Goal: Navigation & Orientation: Find specific page/section

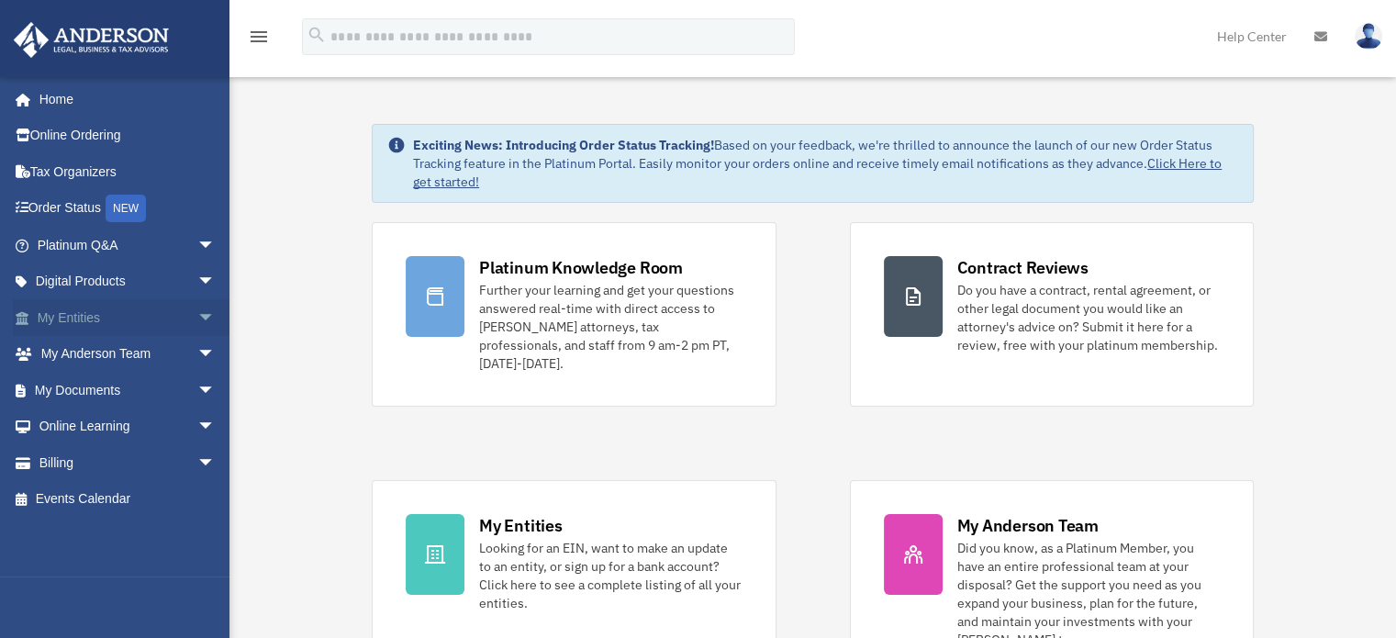
click at [197, 314] on span "arrow_drop_down" at bounding box center [215, 318] width 37 height 38
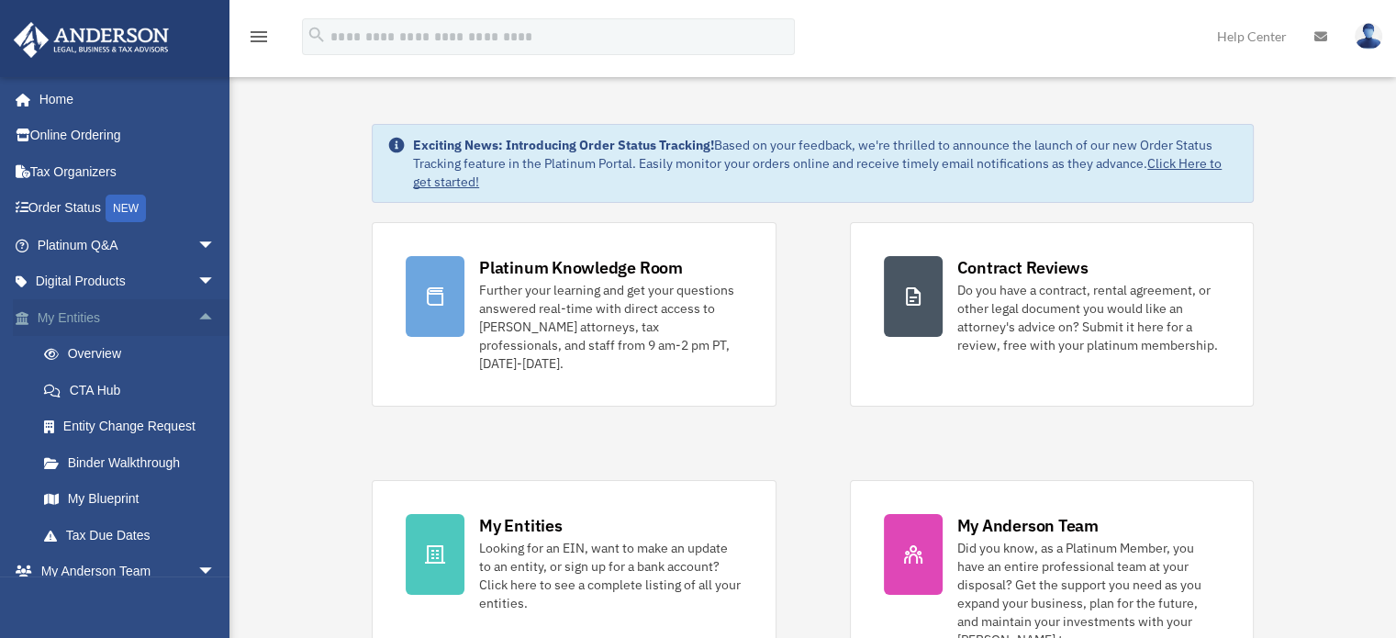
click at [201, 316] on span "arrow_drop_up" at bounding box center [215, 318] width 37 height 38
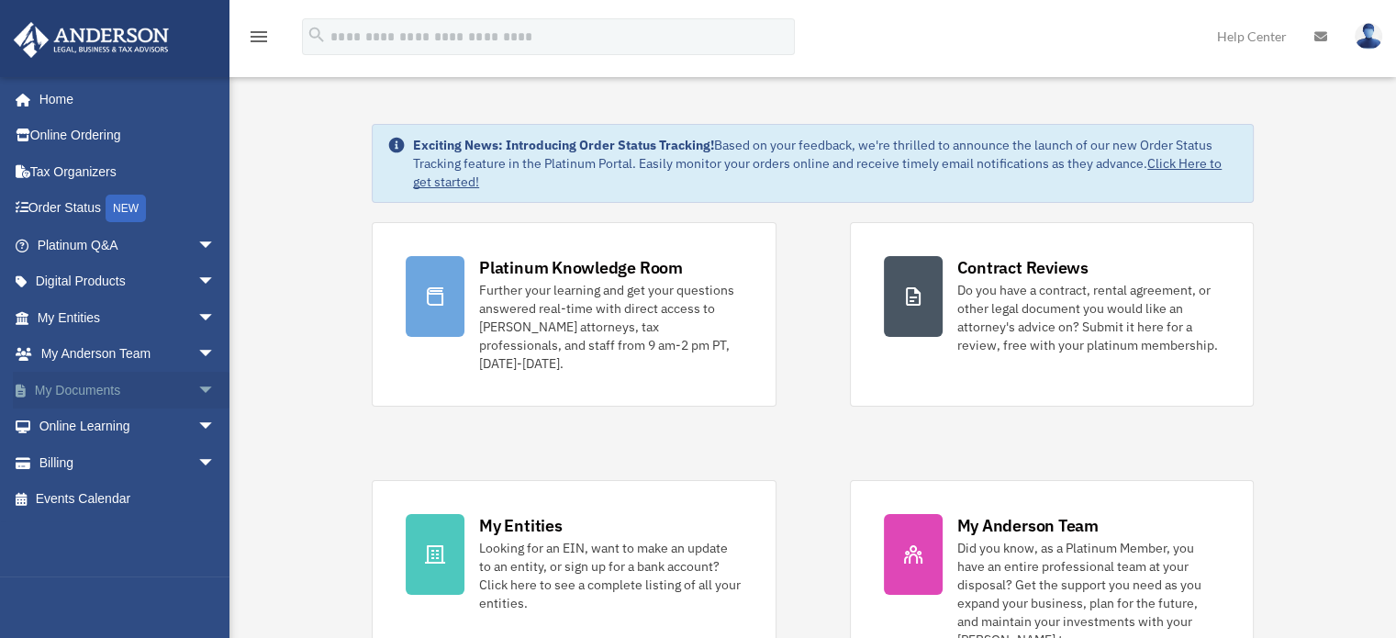
click at [200, 393] on span "arrow_drop_down" at bounding box center [215, 391] width 37 height 38
click at [197, 399] on span "arrow_drop_up" at bounding box center [215, 391] width 37 height 38
click at [197, 325] on span "arrow_drop_down" at bounding box center [215, 318] width 37 height 38
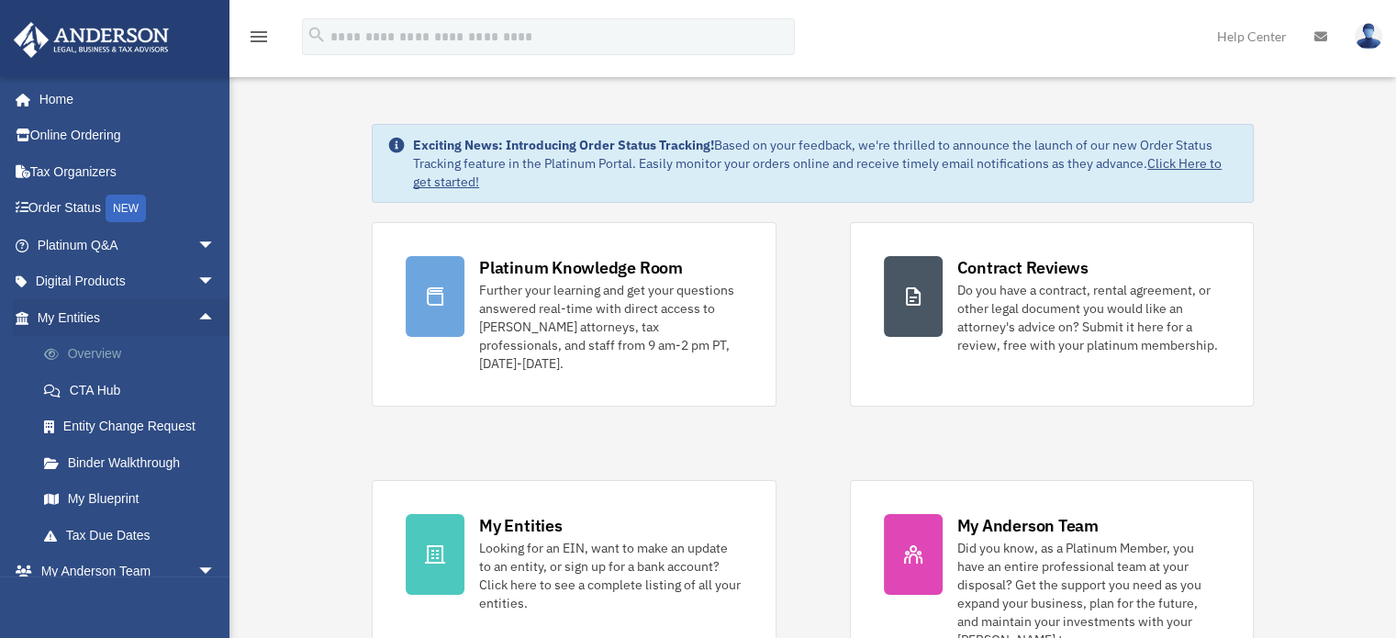
click at [104, 357] on link "Overview" at bounding box center [135, 354] width 218 height 37
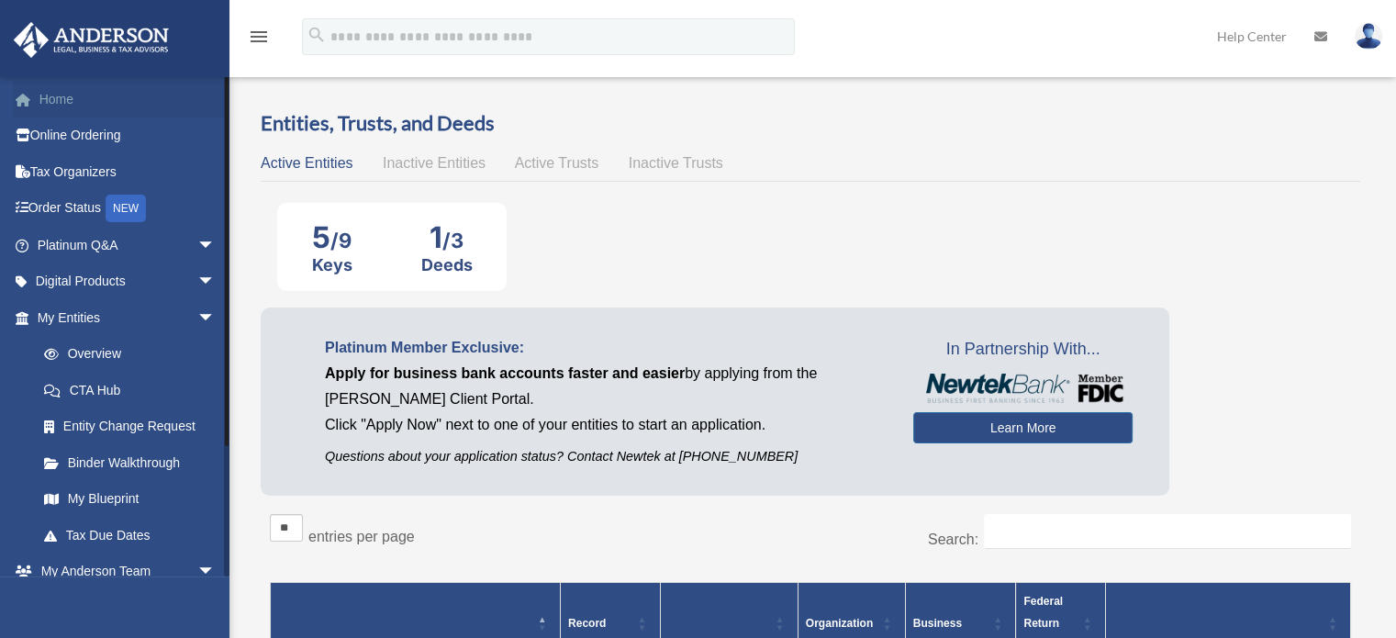
click at [38, 94] on span at bounding box center [33, 100] width 14 height 13
